Goal: Information Seeking & Learning: Learn about a topic

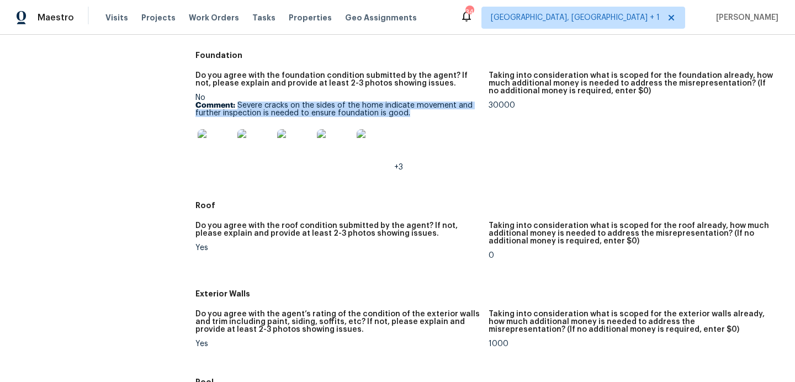
scroll to position [304, 0]
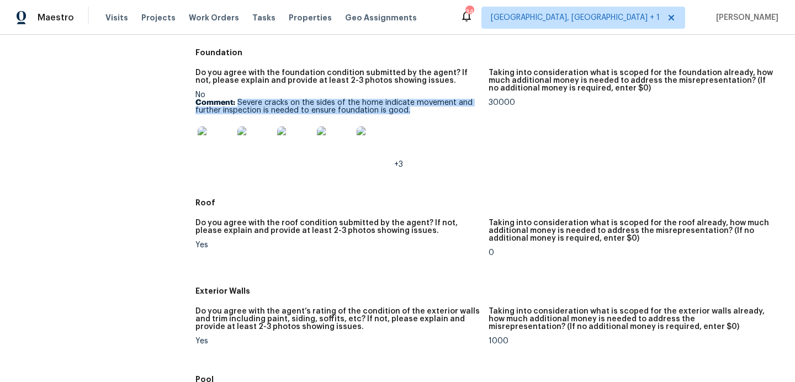
click at [215, 138] on img at bounding box center [215, 143] width 35 height 35
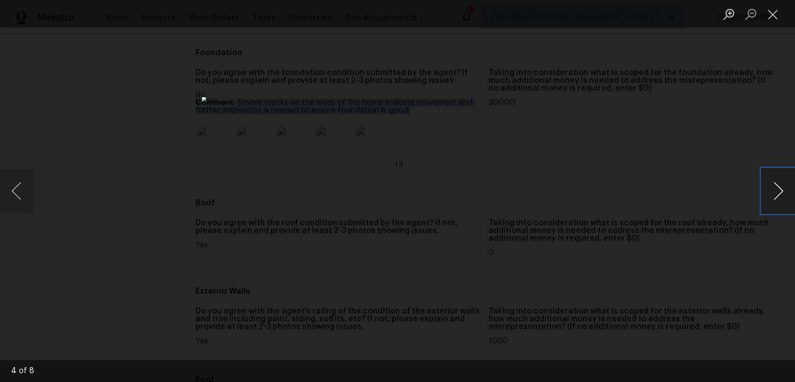
click at [777, 193] on button "Next image" at bounding box center [778, 191] width 33 height 44
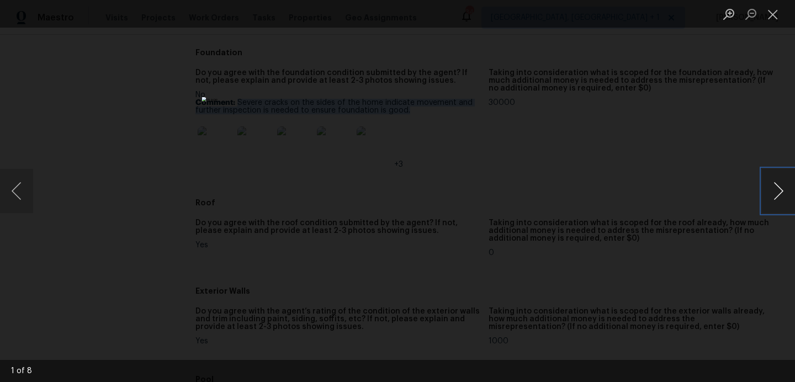
click at [777, 193] on button "Next image" at bounding box center [778, 191] width 33 height 44
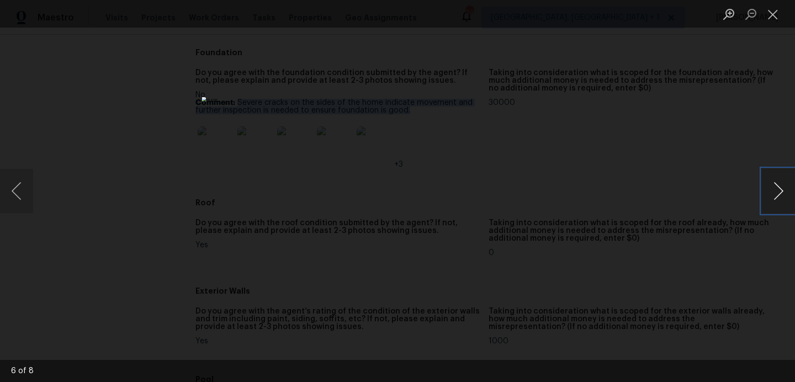
click at [777, 193] on button "Next image" at bounding box center [778, 191] width 33 height 44
click at [769, 20] on button "Close lightbox" at bounding box center [773, 13] width 22 height 19
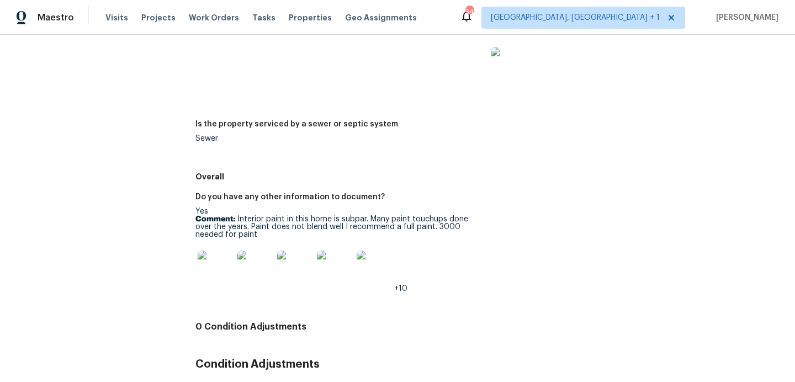
scroll to position [1626, 0]
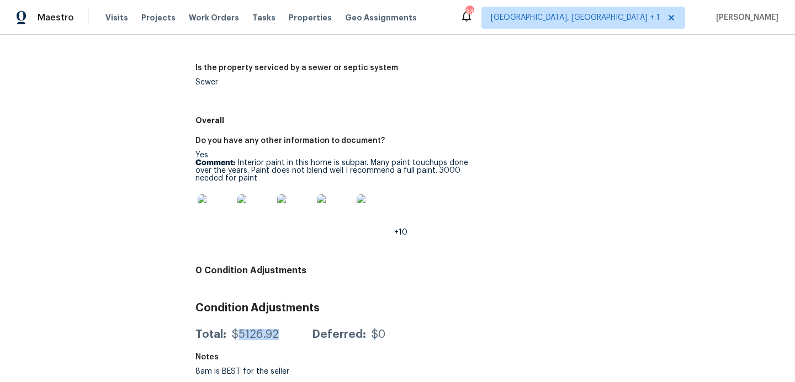
drag, startPoint x: 276, startPoint y: 334, endPoint x: 238, endPoint y: 334, distance: 38.6
click at [238, 334] on div "Total: $5126.92 Deferred: $0" at bounding box center [290, 334] width 190 height 11
click at [389, 174] on p "Comment: Interior paint in this home is subpar. Many paint touchups done over t…" at bounding box center [337, 170] width 284 height 23
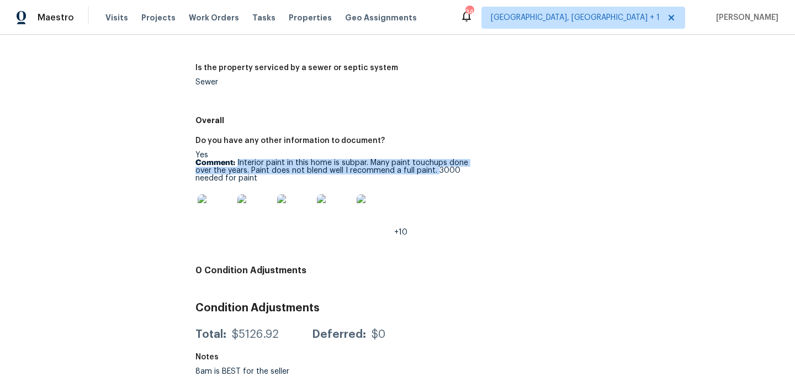
drag, startPoint x: 434, startPoint y: 172, endPoint x: 237, endPoint y: 161, distance: 197.3
click at [237, 161] on p "Comment: Interior paint in this home is subpar. Many paint touchups done over t…" at bounding box center [337, 170] width 284 height 23
copy p "Interior paint in this home is subpar. Many paint touchups done over the years.…"
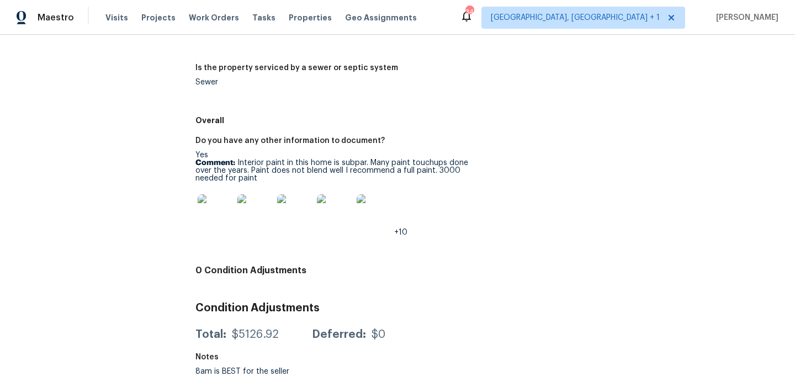
click at [332, 144] on div "Do you have any other information to document?" at bounding box center [337, 144] width 284 height 14
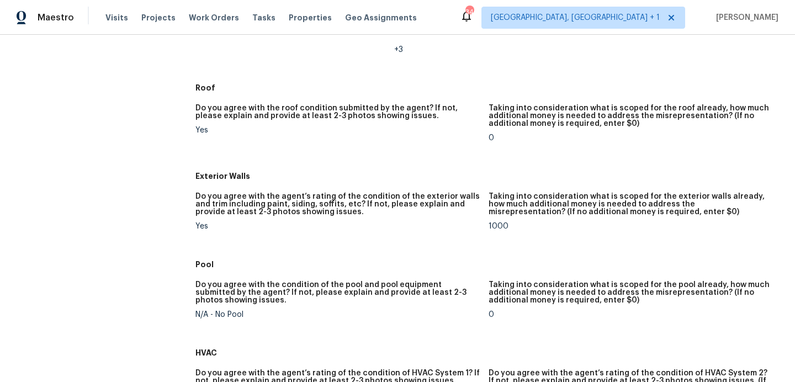
scroll to position [0, 0]
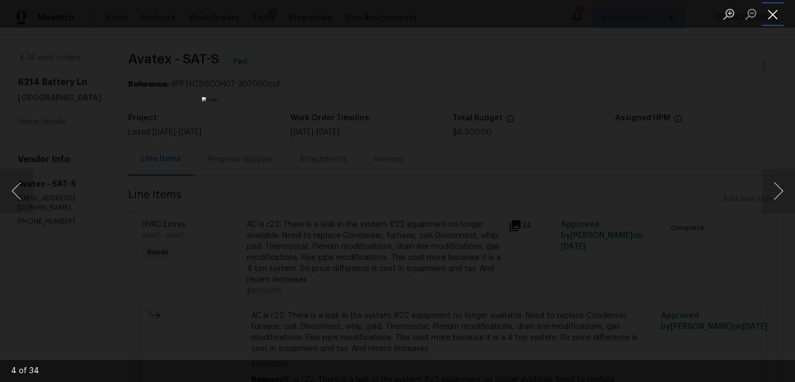
click at [768, 18] on button "Close lightbox" at bounding box center [773, 13] width 22 height 19
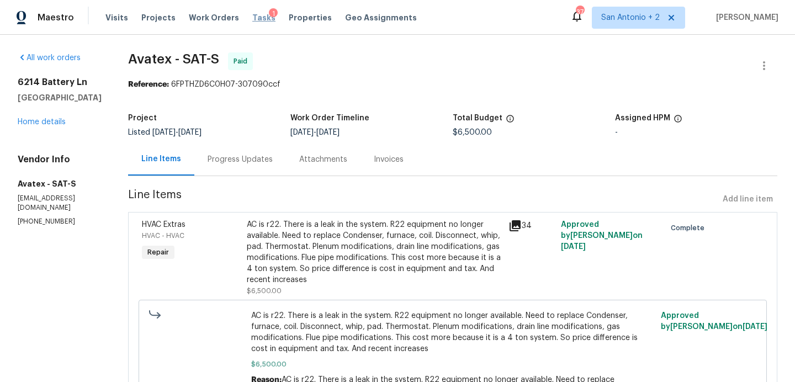
click at [252, 18] on span "Tasks" at bounding box center [263, 18] width 23 height 8
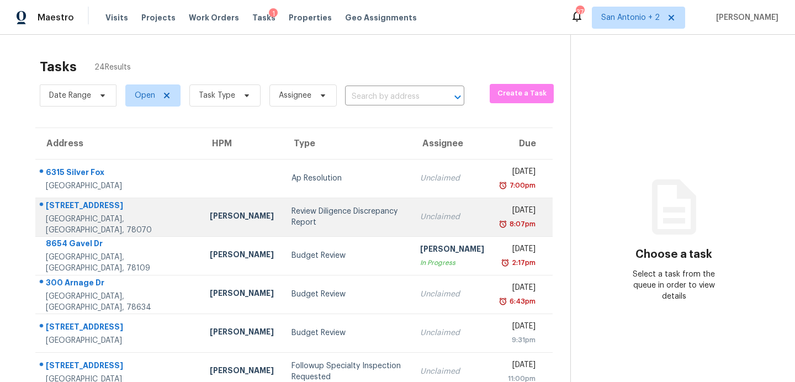
click at [291, 225] on div "Review Diligence Discrepancy Report" at bounding box center [346, 217] width 111 height 22
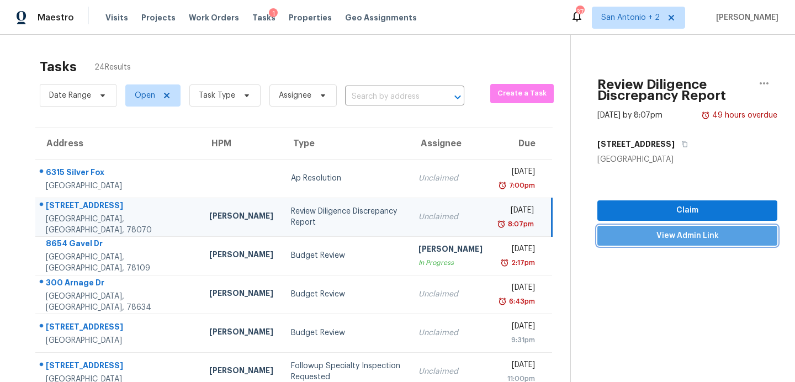
click at [639, 236] on span "View Admin Link" at bounding box center [687, 236] width 162 height 14
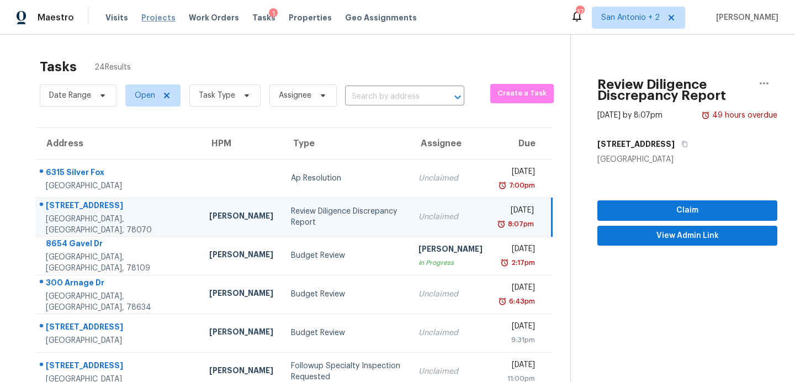
click at [152, 13] on span "Projects" at bounding box center [158, 17] width 34 height 11
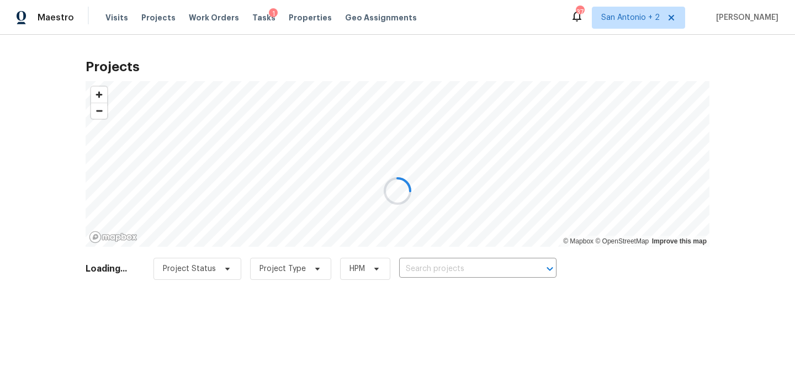
click at [429, 264] on div at bounding box center [397, 191] width 795 height 382
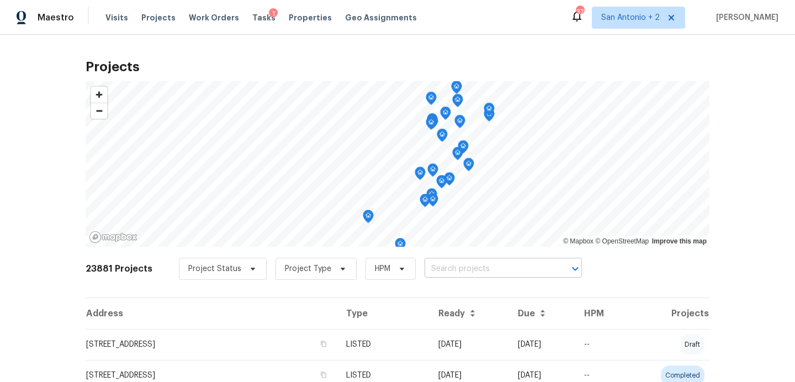
click at [430, 271] on input "text" at bounding box center [487, 268] width 126 height 17
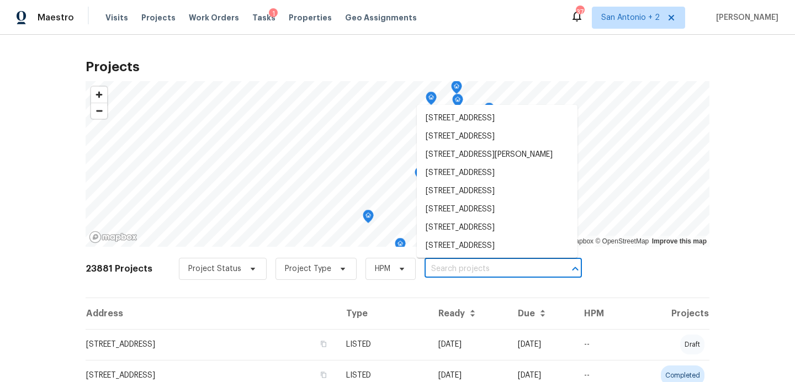
paste input "[STREET_ADDRESS]"
type input "[STREET_ADDRESS]"
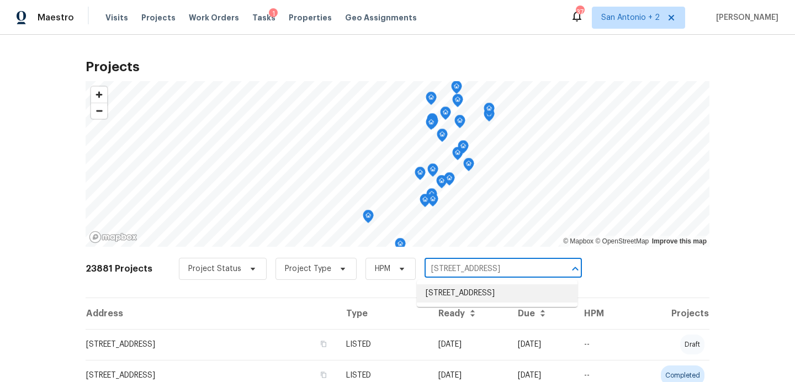
click at [442, 295] on li "[STREET_ADDRESS]" at bounding box center [497, 293] width 161 height 18
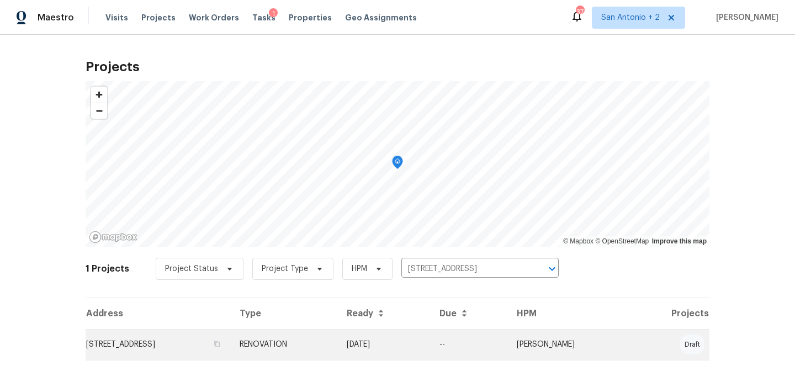
click at [158, 338] on td "[STREET_ADDRESS]" at bounding box center [158, 344] width 145 height 31
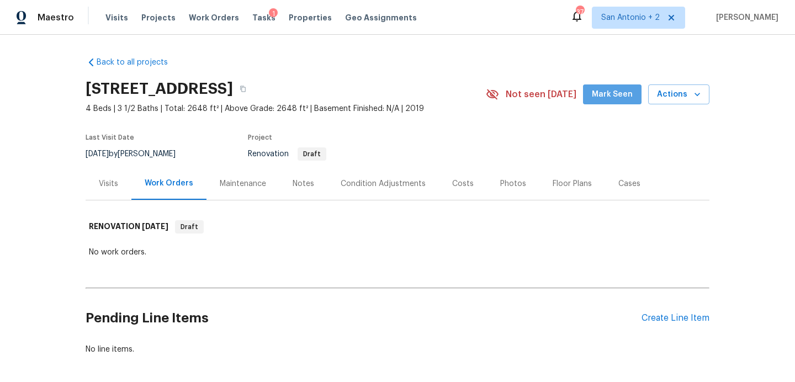
click at [622, 101] on button "Mark Seen" at bounding box center [612, 94] width 58 height 20
click at [110, 179] on div "Visits" at bounding box center [108, 183] width 19 height 11
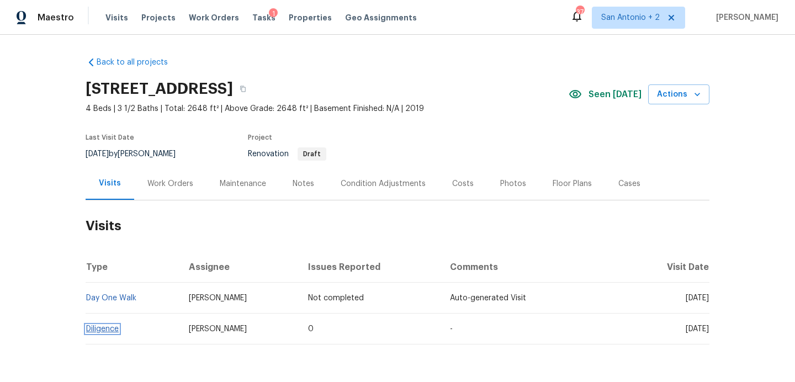
click at [104, 327] on link "Diligence" at bounding box center [102, 329] width 33 height 8
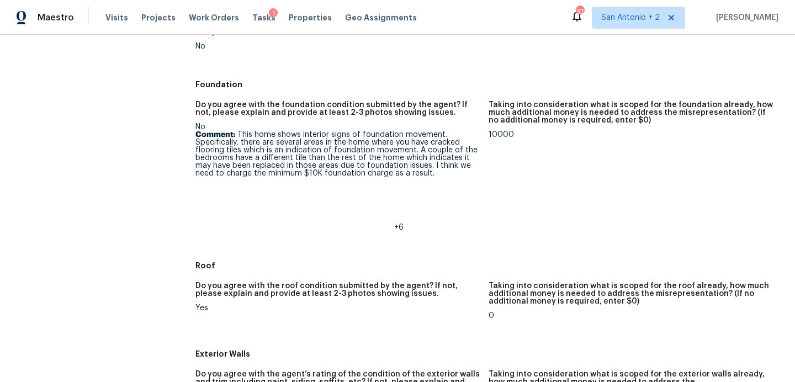
scroll to position [273, 0]
click at [225, 204] on img at bounding box center [215, 205] width 35 height 35
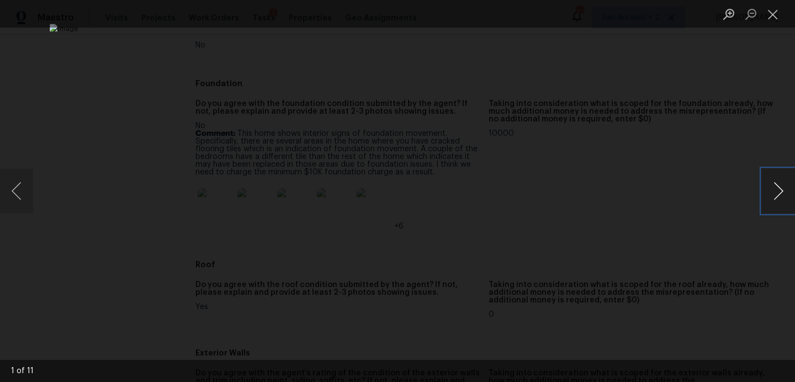
click at [776, 194] on button "Next image" at bounding box center [778, 191] width 33 height 44
click at [775, 194] on button "Next image" at bounding box center [778, 191] width 33 height 44
click at [775, 193] on button "Next image" at bounding box center [778, 191] width 33 height 44
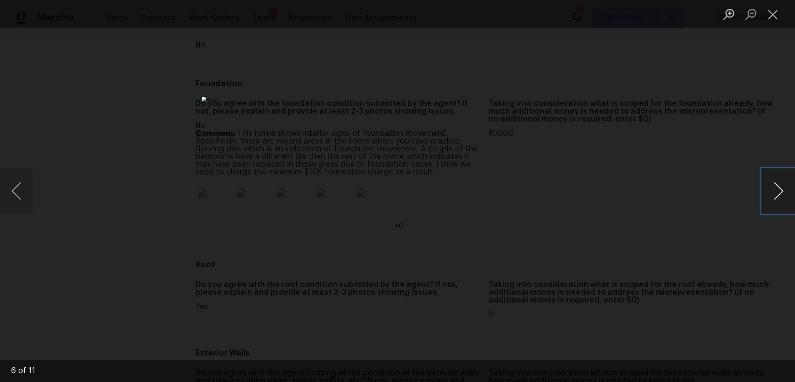
click at [775, 193] on button "Next image" at bounding box center [778, 191] width 33 height 44
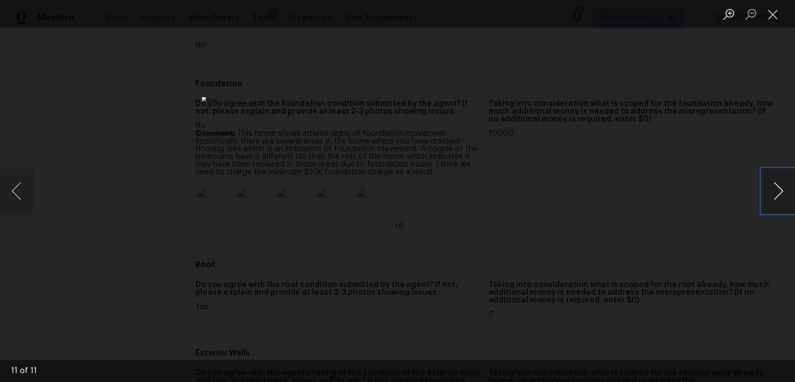
click at [775, 193] on button "Next image" at bounding box center [778, 191] width 33 height 44
click at [772, 22] on button "Close lightbox" at bounding box center [773, 13] width 22 height 19
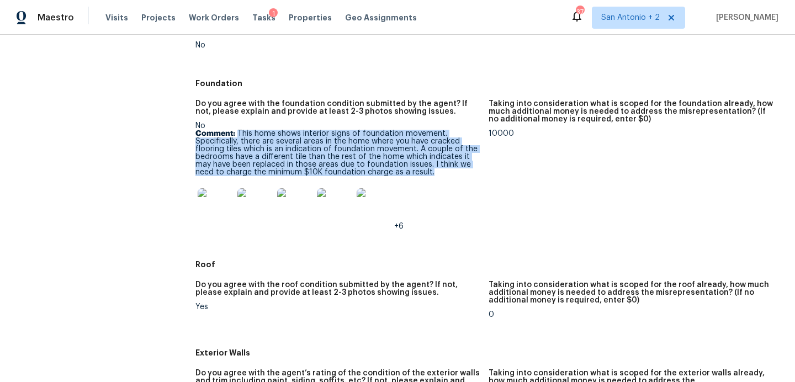
drag, startPoint x: 408, startPoint y: 173, endPoint x: 238, endPoint y: 130, distance: 174.8
click at [238, 130] on p "Comment: This home shows interior signs of foundation movement. Specifically, t…" at bounding box center [337, 153] width 284 height 46
copy p "This home shows interior signs of foundation movement. Specifically, there are …"
click at [343, 148] on p "Comment: This home shows interior signs of foundation movement. Specifically, t…" at bounding box center [337, 153] width 284 height 46
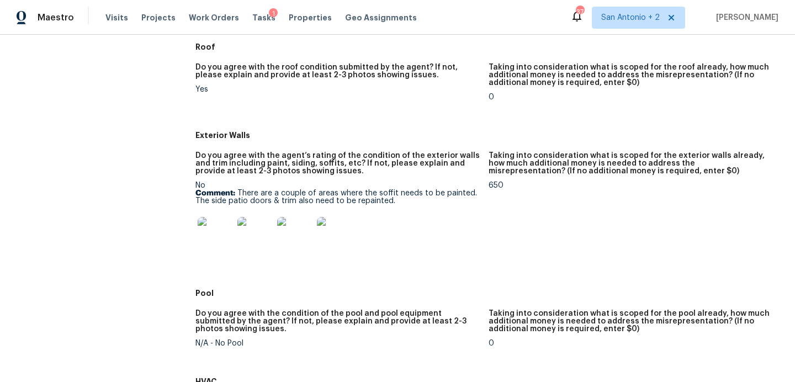
scroll to position [494, 0]
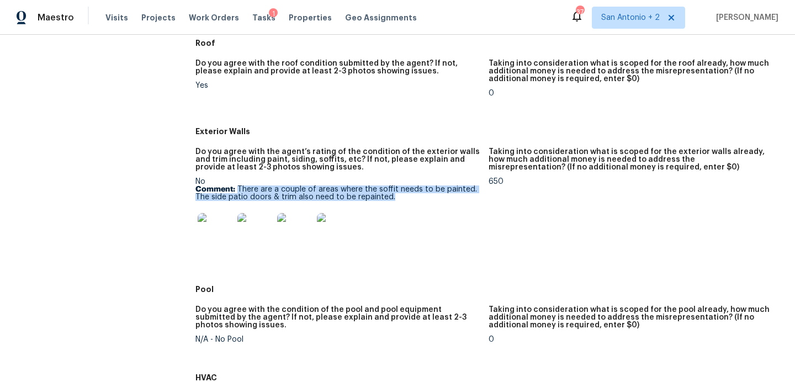
drag, startPoint x: 392, startPoint y: 198, endPoint x: 238, endPoint y: 190, distance: 154.7
click at [238, 190] on p "Comment: There are a couple of areas where the soffit needs to be painted. The …" at bounding box center [337, 192] width 284 height 15
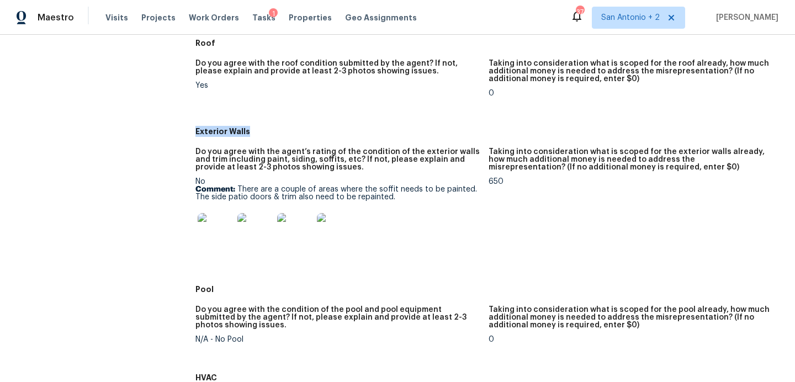
drag, startPoint x: 248, startPoint y: 135, endPoint x: 196, endPoint y: 134, distance: 51.9
click at [196, 134] on h5 "Exterior Walls" at bounding box center [488, 131] width 586 height 11
copy h5 "Exterior Walls"
click at [263, 175] on div "Do you agree with the agent’s rating of the condition of the exterior walls and…" at bounding box center [337, 163] width 284 height 30
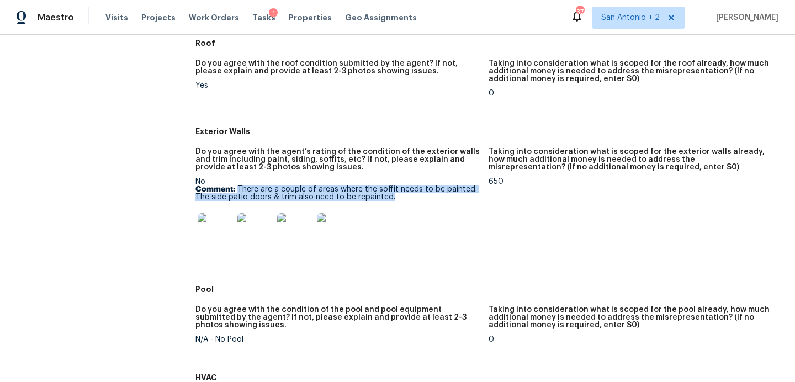
drag, startPoint x: 394, startPoint y: 199, endPoint x: 239, endPoint y: 187, distance: 155.6
click at [239, 187] on p "Comment: There are a couple of areas where the soffit needs to be painted. The …" at bounding box center [337, 192] width 284 height 15
copy p "There are a couple of areas where the soffit needs to be painted. The side pati…"
